Goal: Information Seeking & Learning: Learn about a topic

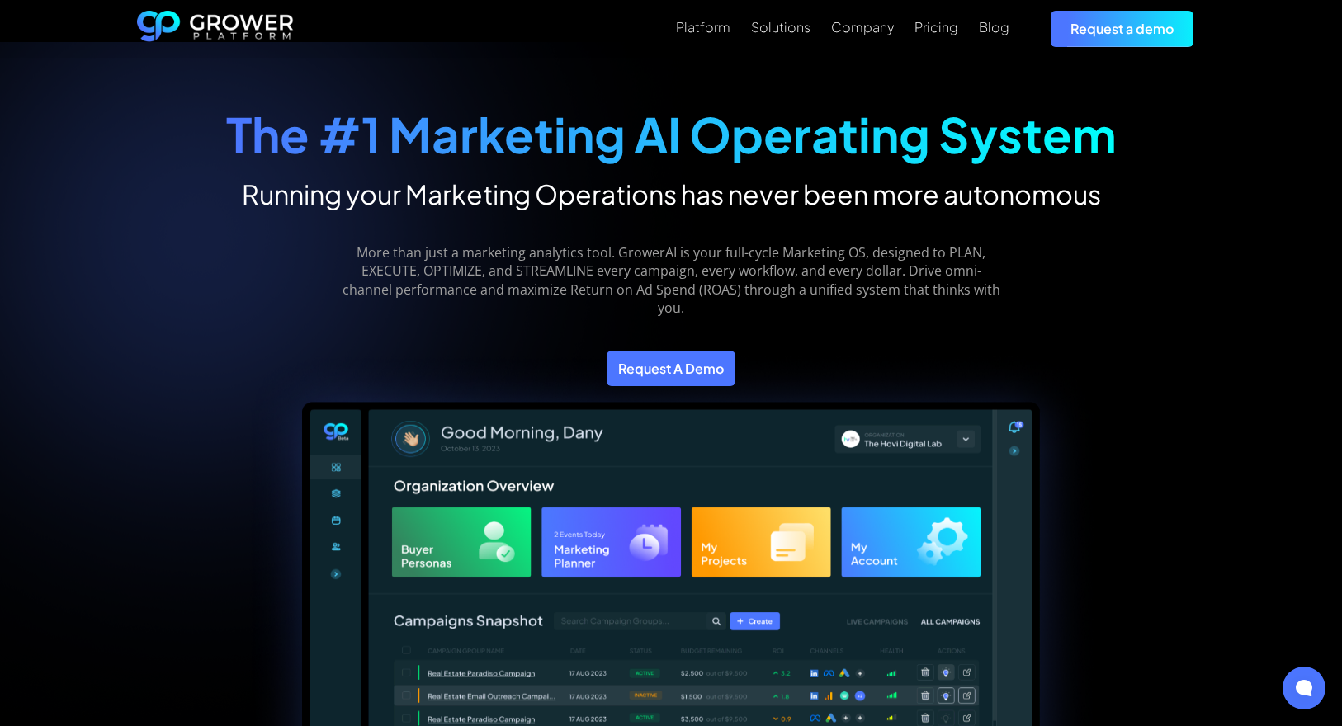
scroll to position [17, 0]
click at [942, 29] on div "Pricing" at bounding box center [936, 27] width 44 height 16
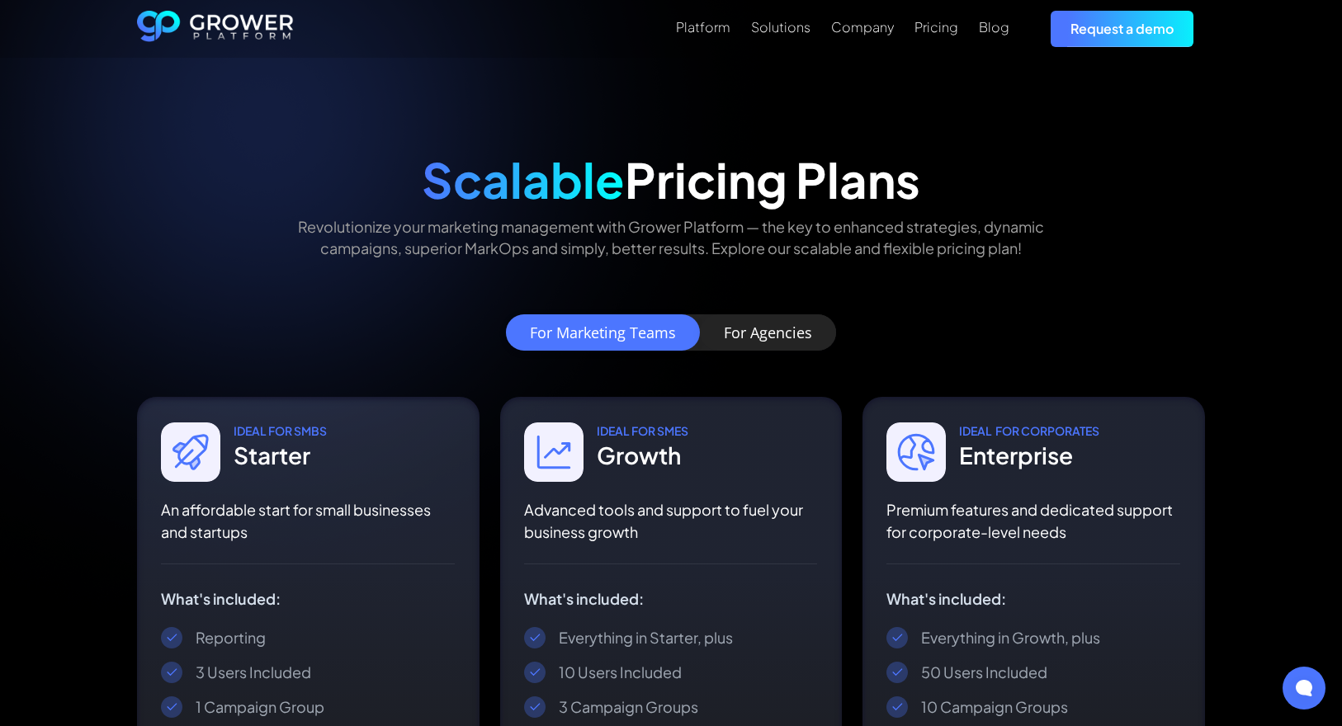
click at [786, 329] on div "For Agencies" at bounding box center [768, 332] width 88 height 17
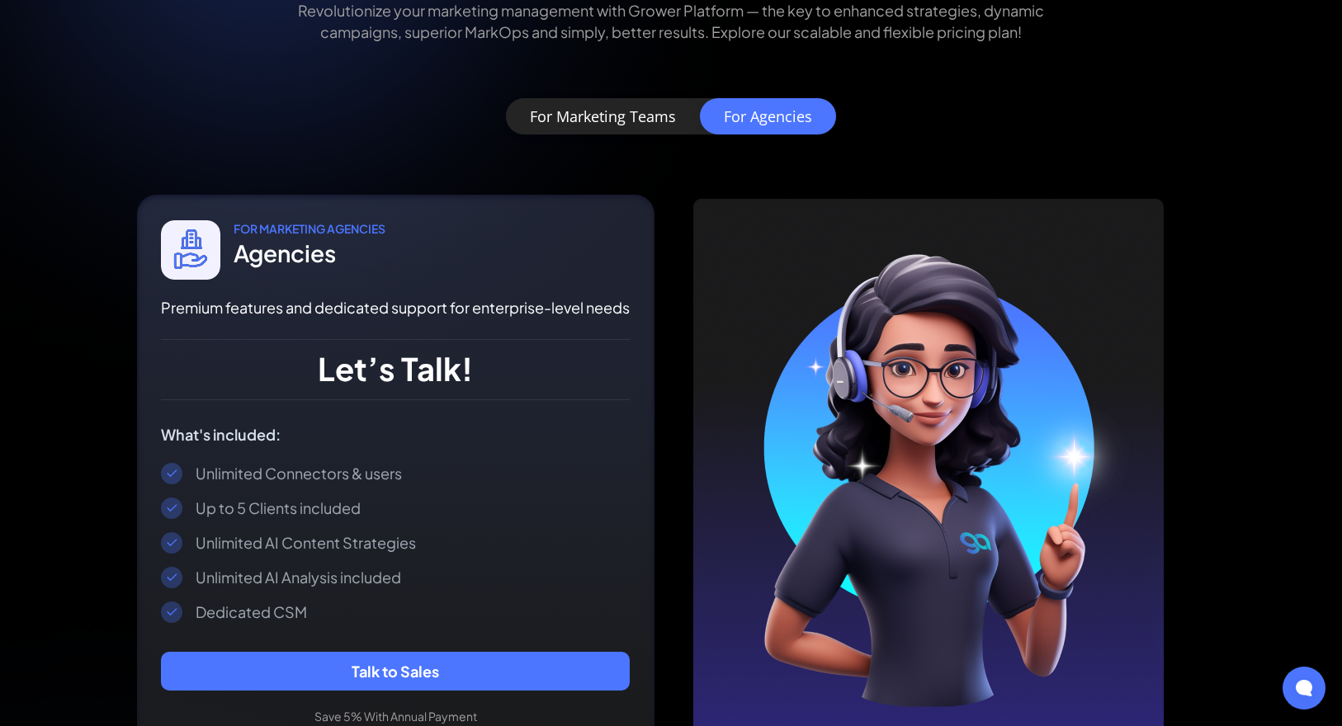
scroll to position [195, 0]
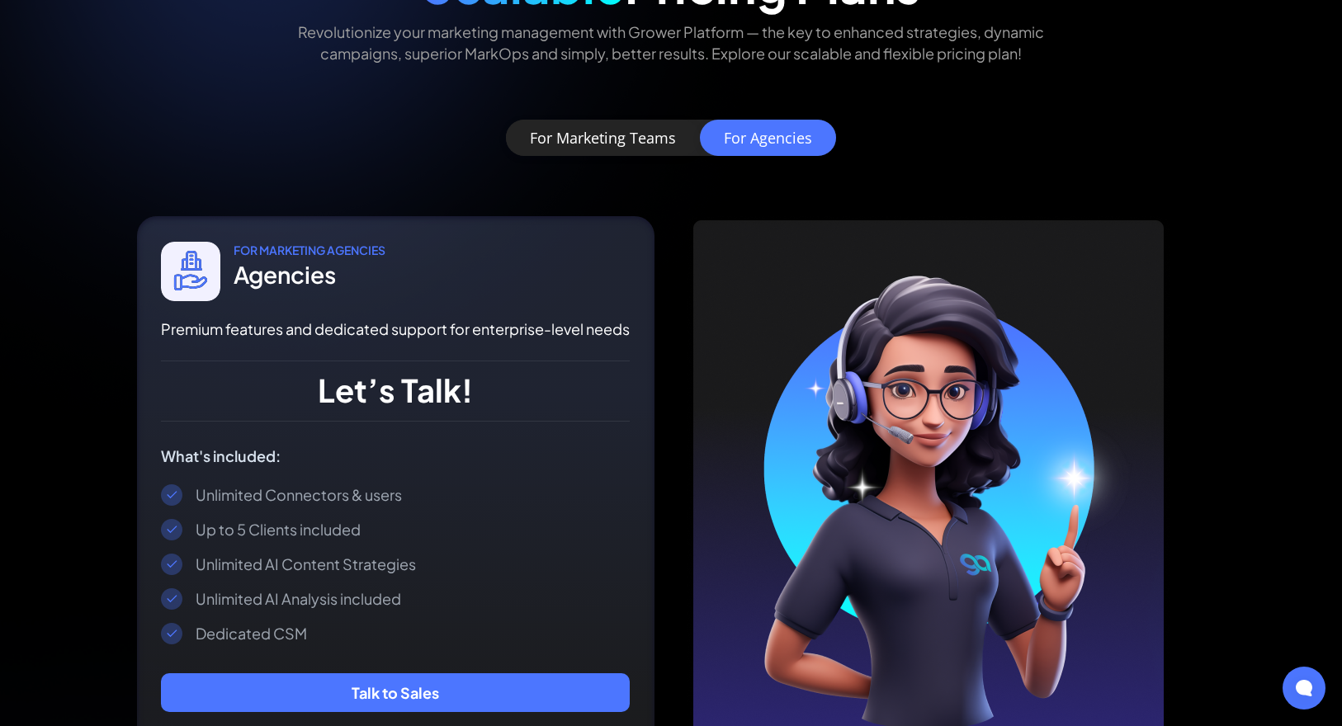
click at [626, 141] on div "For Marketing Teams" at bounding box center [603, 138] width 146 height 17
